Goal: Transaction & Acquisition: Subscribe to service/newsletter

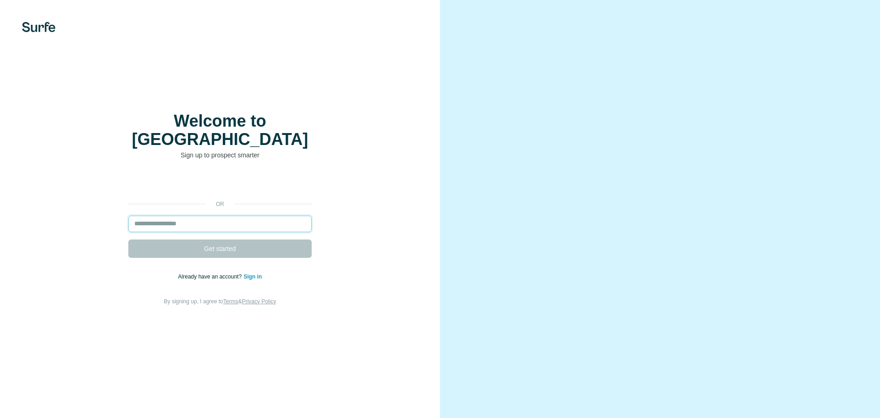
drag, startPoint x: 0, startPoint y: 0, endPoint x: 196, endPoint y: 212, distance: 289.1
click at [196, 216] on input "email" at bounding box center [219, 224] width 183 height 17
click at [169, 216] on input "email" at bounding box center [219, 224] width 183 height 17
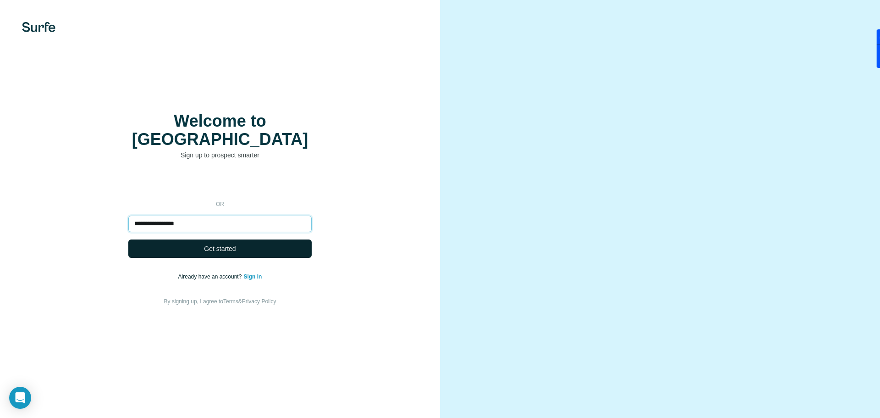
type input "**********"
click at [192, 239] on button "Get started" at bounding box center [219, 248] width 183 height 18
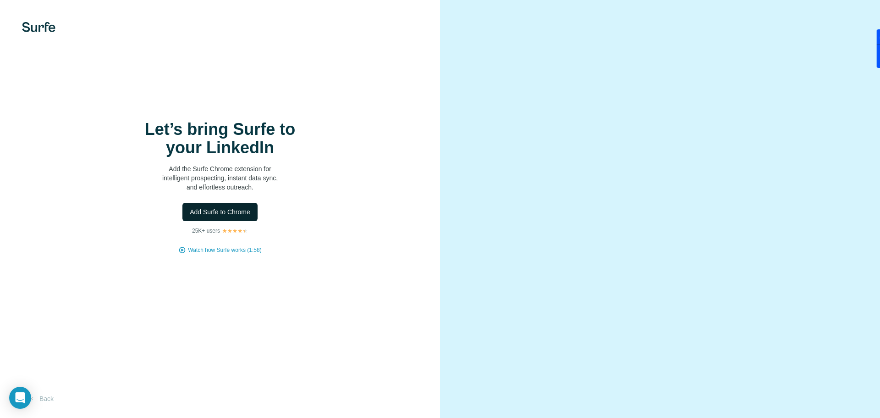
click at [246, 212] on span "Add Surfe to Chrome" at bounding box center [220, 211] width 61 height 9
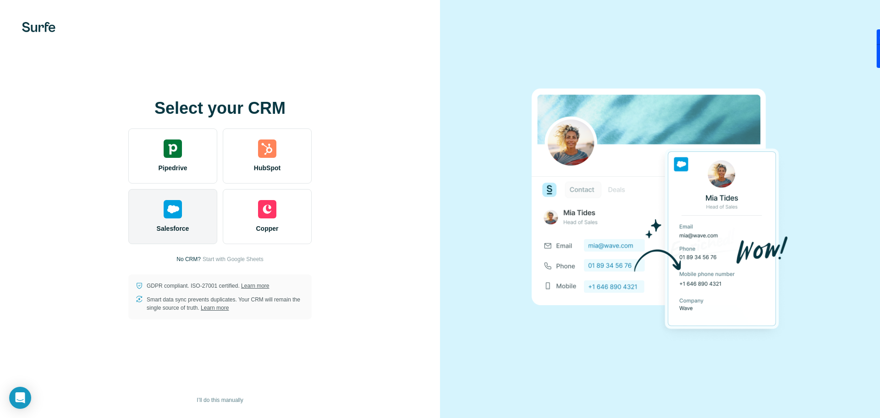
click at [191, 218] on div "Salesforce" at bounding box center [172, 216] width 89 height 55
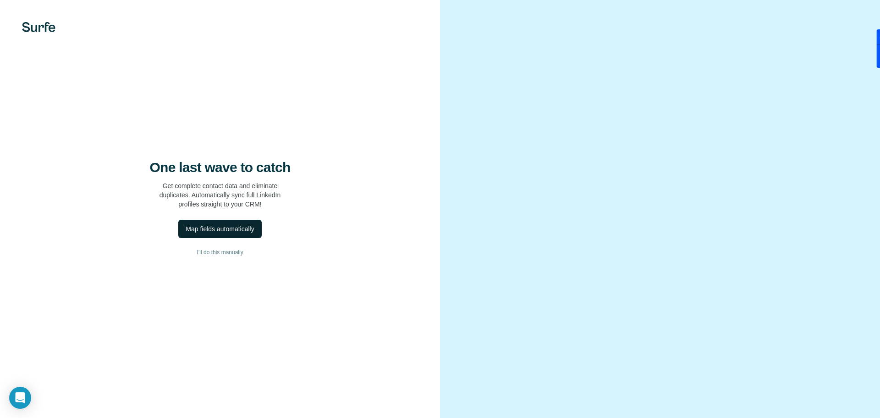
click at [247, 233] on div "Map fields automatically" at bounding box center [220, 228] width 68 height 9
